Goal: Information Seeking & Learning: Learn about a topic

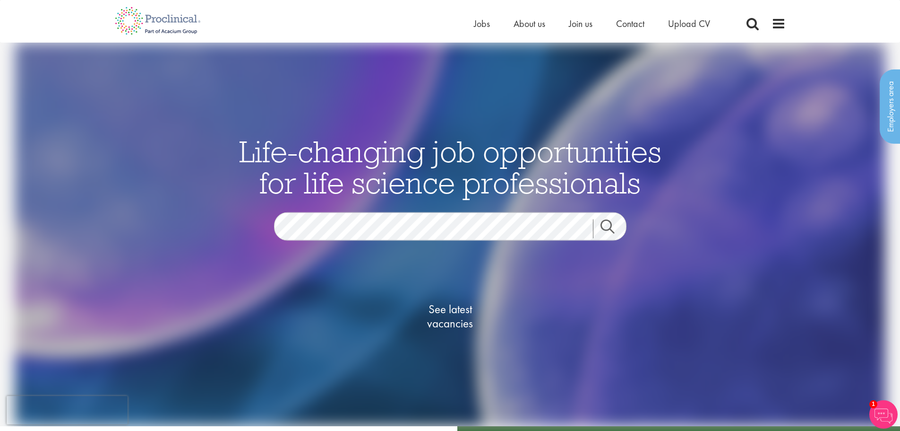
click at [611, 222] on link "Search" at bounding box center [613, 228] width 41 height 19
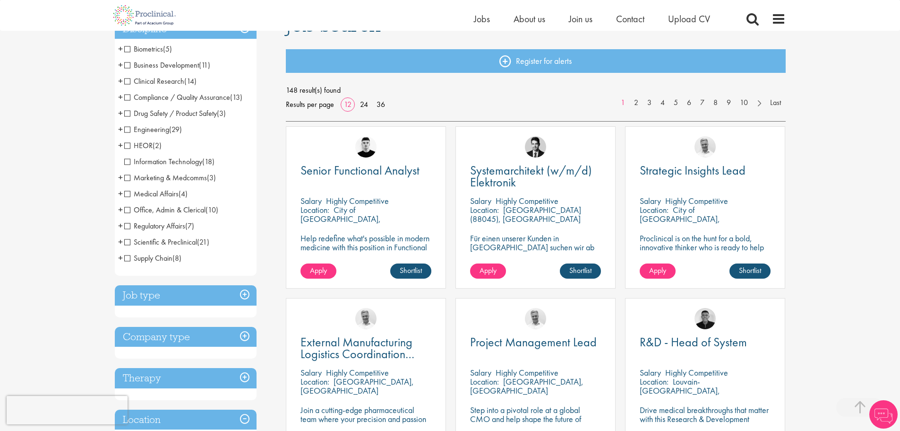
scroll to position [284, 0]
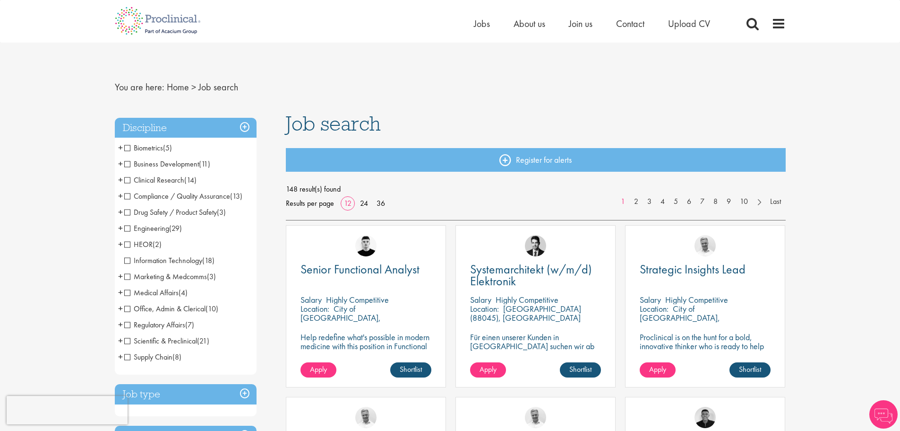
click at [121, 163] on span "+" at bounding box center [120, 163] width 5 height 14
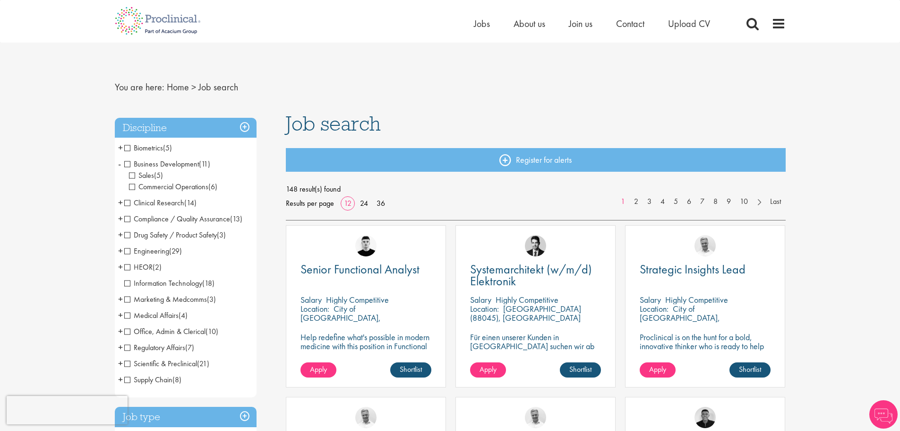
click at [121, 163] on span "-" at bounding box center [119, 163] width 3 height 14
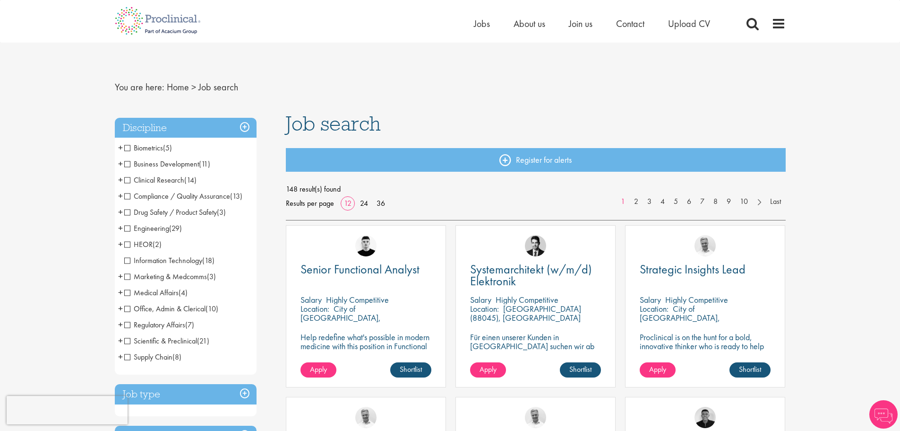
click at [120, 148] on span "+" at bounding box center [120, 147] width 5 height 14
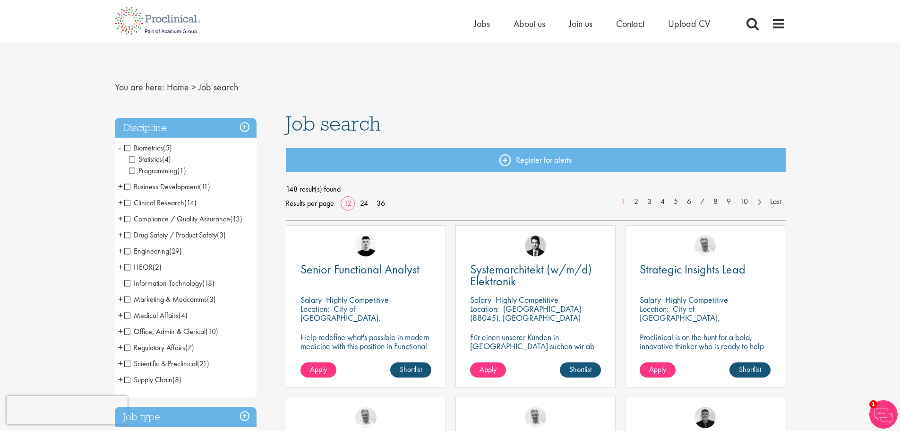
drag, startPoint x: 129, startPoint y: 160, endPoint x: 133, endPoint y: 177, distance: 17.0
click at [129, 162] on span "Statistics" at bounding box center [145, 159] width 33 height 10
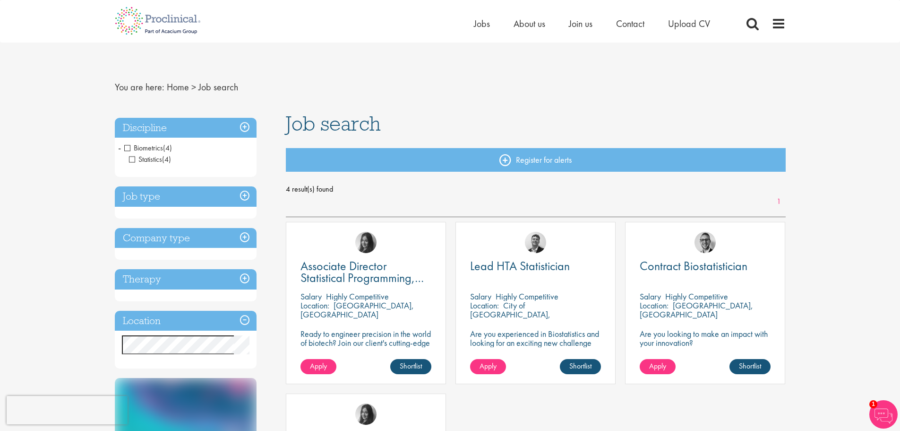
click at [130, 157] on span "Statistics" at bounding box center [145, 159] width 33 height 10
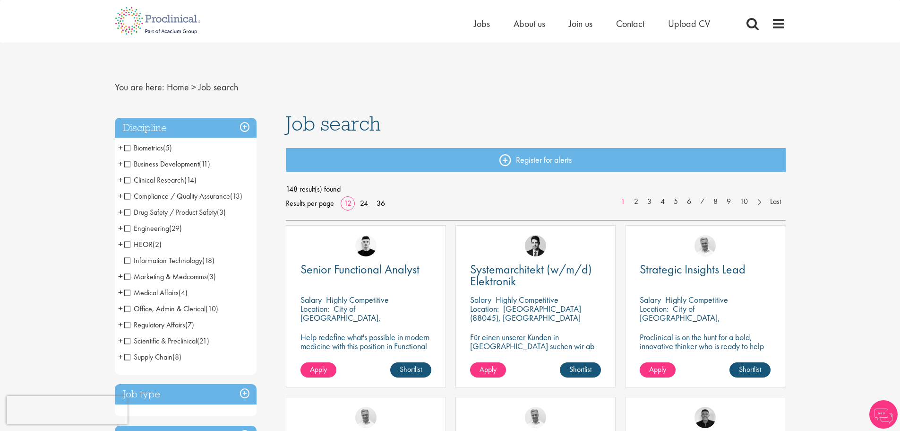
click at [126, 261] on span "Information Technology" at bounding box center [163, 260] width 78 height 10
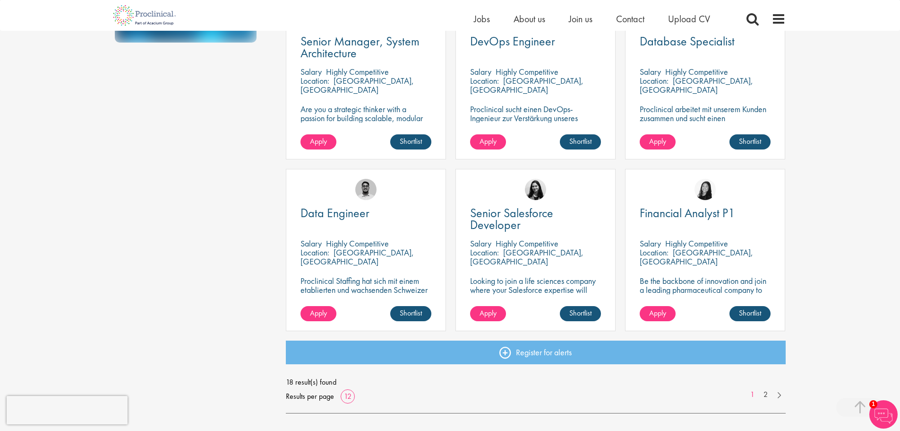
scroll to position [567, 0]
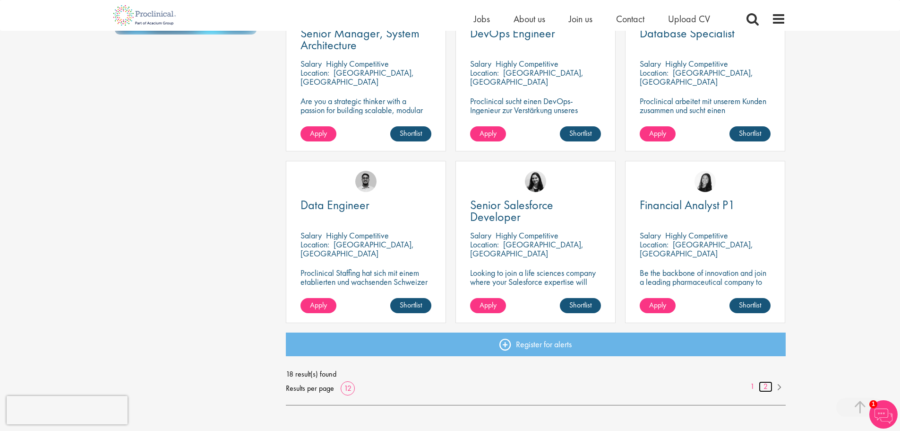
click at [766, 383] on link "2" at bounding box center [766, 386] width 14 height 11
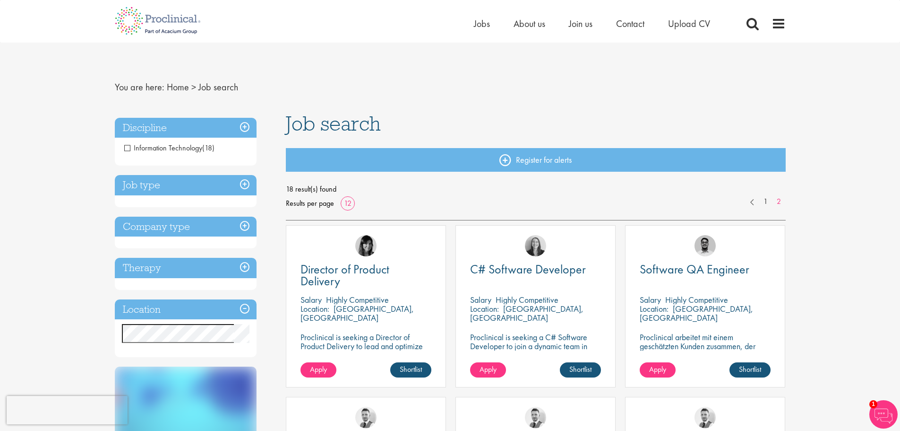
click at [128, 149] on span "Information Technology" at bounding box center [163, 148] width 78 height 10
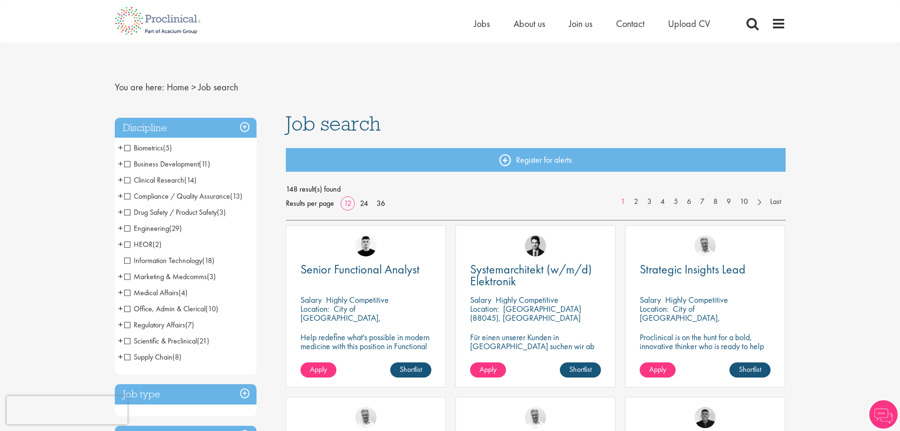
click at [128, 357] on span "Supply Chain" at bounding box center [148, 357] width 48 height 10
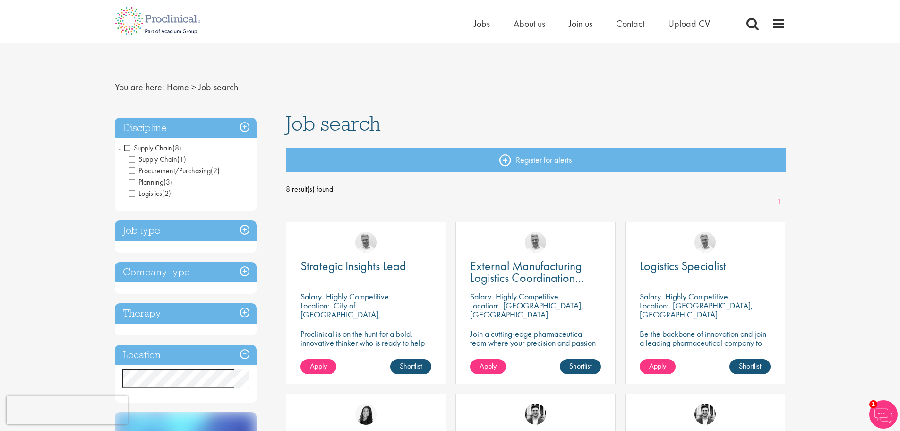
click at [126, 147] on span "Supply Chain" at bounding box center [148, 148] width 48 height 10
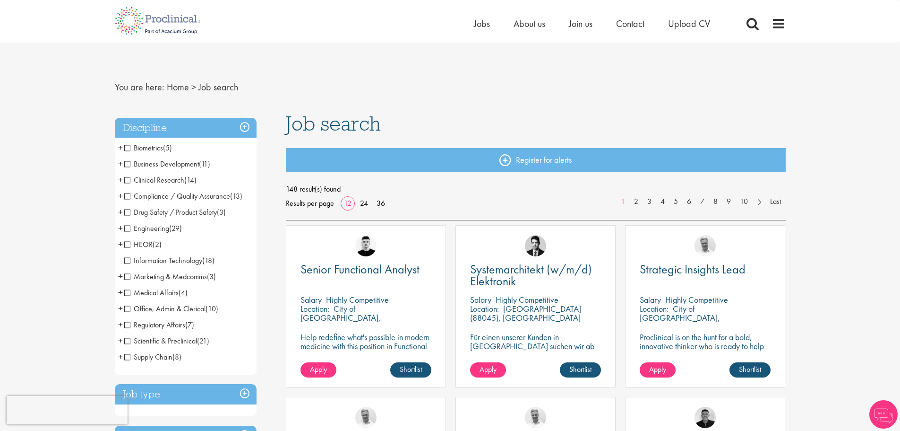
click at [121, 178] on span "+" at bounding box center [120, 179] width 5 height 14
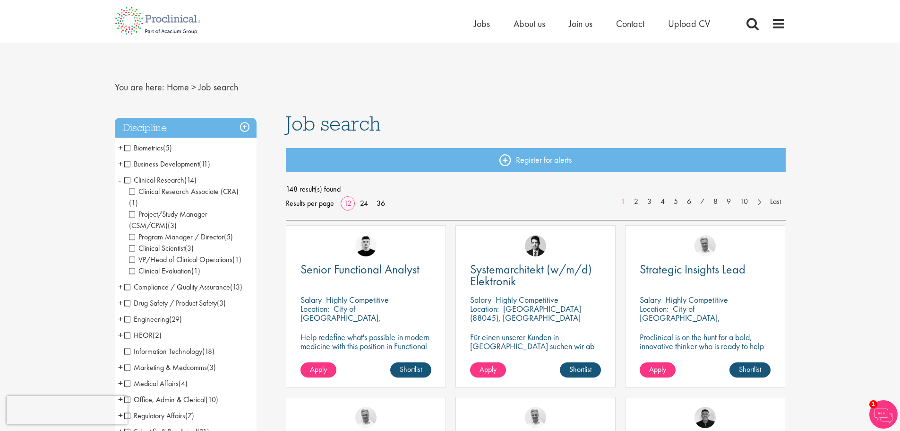
click at [129, 180] on span "Clinical Research" at bounding box center [154, 180] width 60 height 10
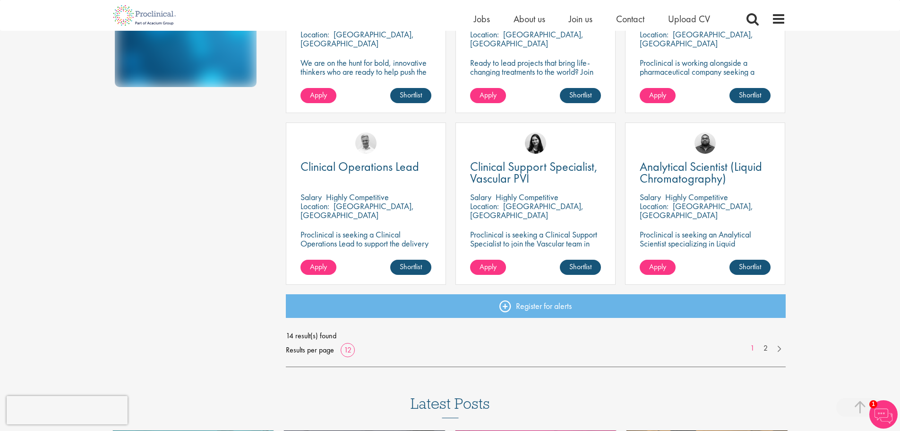
scroll to position [614, 0]
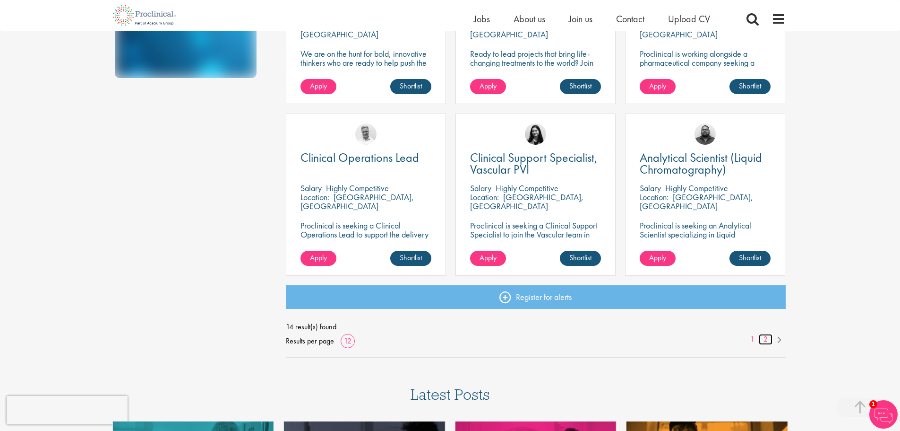
click at [766, 341] on link "2" at bounding box center [766, 339] width 14 height 11
